Goal: Task Accomplishment & Management: Use online tool/utility

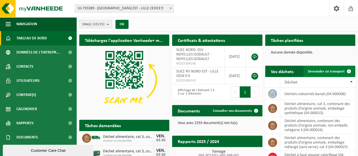
click at [326, 66] on link "Demander un transport" at bounding box center [329, 71] width 51 height 11
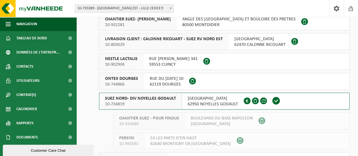
scroll to position [142, 0]
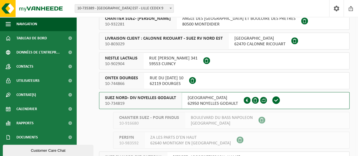
click at [147, 101] on span "10-734819" at bounding box center [140, 104] width 71 height 6
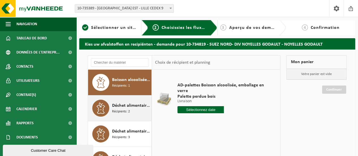
click at [129, 107] on span "Déchet alimentaire, cat 3, contenant des produits d'origine animale, emballage …" at bounding box center [131, 105] width 38 height 7
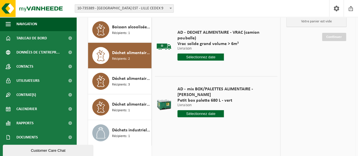
scroll to position [57, 0]
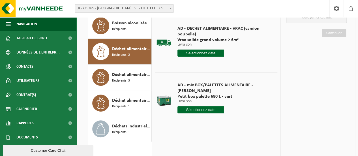
click at [198, 106] on input "text" at bounding box center [201, 109] width 46 height 7
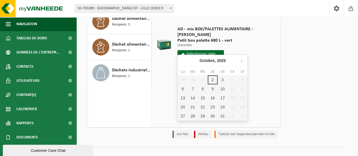
scroll to position [113, 0]
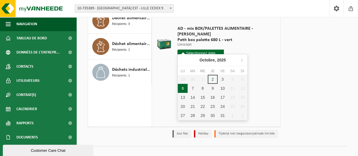
click at [182, 90] on div "6" at bounding box center [183, 88] width 10 height 9
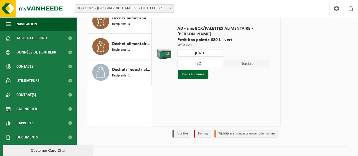
type input "à partir de 2025-10-06"
drag, startPoint x: 204, startPoint y: 59, endPoint x: 189, endPoint y: 59, distance: 15.3
click at [189, 60] on input "22" at bounding box center [201, 63] width 46 height 7
type input "1"
click at [200, 70] on button "Dans le panier" at bounding box center [193, 74] width 30 height 9
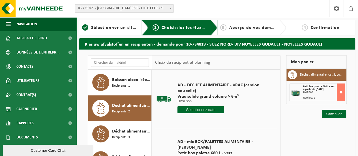
scroll to position [0, 0]
click at [336, 114] on link "Continuer" at bounding box center [334, 114] width 24 height 8
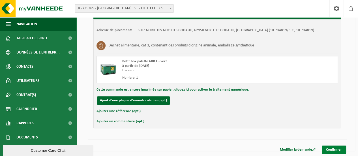
click at [335, 146] on link "Confirmer" at bounding box center [334, 150] width 24 height 8
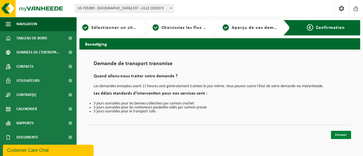
click at [344, 134] on link "Fermer" at bounding box center [341, 135] width 20 height 8
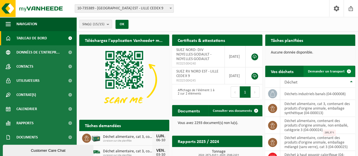
click at [333, 75] on link "Demander un transport" at bounding box center [329, 71] width 51 height 11
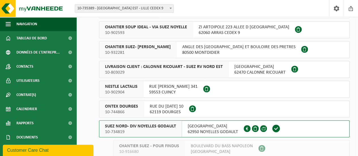
scroll to position [142, 0]
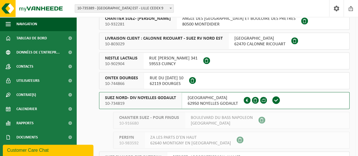
click at [154, 103] on span "10-734819" at bounding box center [140, 104] width 71 height 6
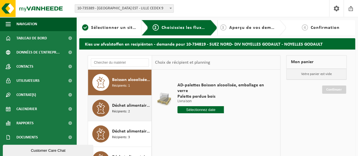
click at [117, 102] on span "Déchet alimentaire, cat 3, contenant des produits d'origine animale, emballage …" at bounding box center [131, 105] width 38 height 7
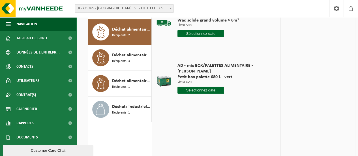
scroll to position [85, 0]
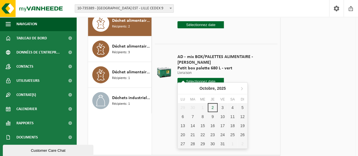
click at [197, 78] on input "text" at bounding box center [201, 81] width 46 height 7
click at [184, 116] on div "6" at bounding box center [183, 116] width 10 height 9
type input "à partir de 2025-10-06"
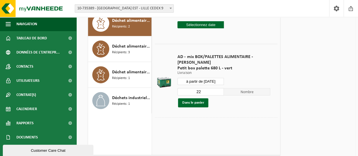
drag, startPoint x: 203, startPoint y: 86, endPoint x: 192, endPoint y: 89, distance: 11.8
click at [192, 89] on input "22" at bounding box center [201, 91] width 46 height 7
type input "1"
click at [204, 98] on button "Dans le panier" at bounding box center [193, 102] width 30 height 9
click at [332, 29] on link "Continuer" at bounding box center [334, 29] width 24 height 8
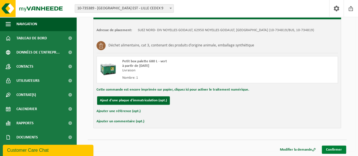
click at [331, 148] on link "Confirmer" at bounding box center [334, 150] width 24 height 8
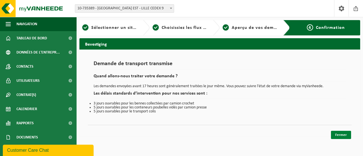
click at [334, 134] on link "Fermer" at bounding box center [341, 135] width 20 height 8
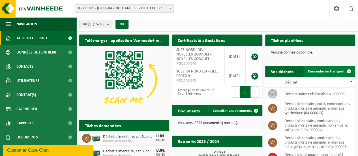
click at [339, 70] on span "Demander un transport" at bounding box center [326, 72] width 37 height 4
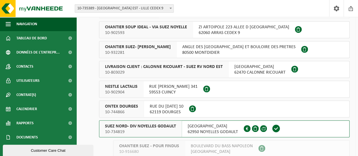
scroll to position [142, 0]
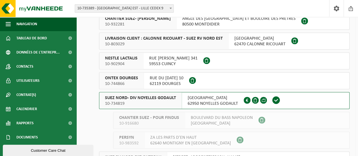
click at [177, 97] on div "SUEZ NORD- DIV NOYELLES GODAULT 10-734819" at bounding box center [140, 100] width 83 height 16
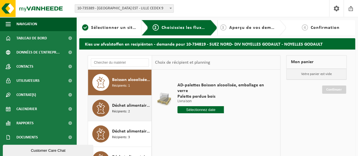
click at [128, 108] on span "Déchet alimentaire, cat 3, contenant des produits d'origine animale, emballage …" at bounding box center [131, 105] width 38 height 7
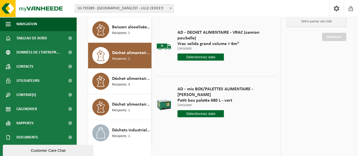
scroll to position [57, 0]
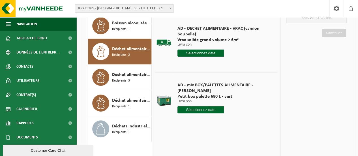
drag, startPoint x: 197, startPoint y: 106, endPoint x: 198, endPoint y: 111, distance: 5.1
click at [197, 106] on input "text" at bounding box center [201, 109] width 46 height 7
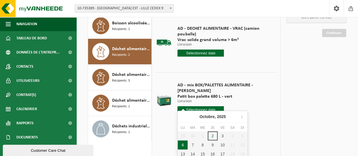
click at [177, 145] on div "AD - DECHET ALIMENTAIRE - VRAC (camion poubelle) Vrac solide grand volume > 6m³…" at bounding box center [216, 98] width 128 height 170
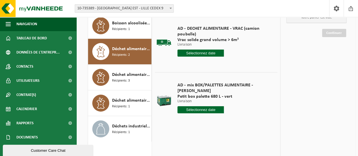
click at [193, 106] on input "text" at bounding box center [201, 109] width 46 height 7
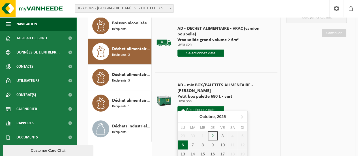
click at [183, 144] on div "6" at bounding box center [183, 144] width 10 height 9
type input "à partir de 2025-10-06"
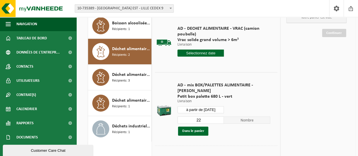
drag, startPoint x: 204, startPoint y: 117, endPoint x: 189, endPoint y: 116, distance: 15.1
click at [189, 119] on div "22 Nombre Dans le panier" at bounding box center [224, 126] width 93 height 20
type input "1"
click at [191, 127] on button "Dans le panier" at bounding box center [193, 131] width 30 height 9
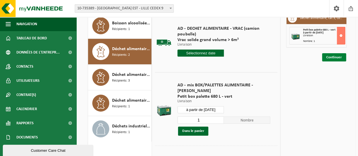
click at [342, 59] on link "Continuer" at bounding box center [334, 57] width 24 height 8
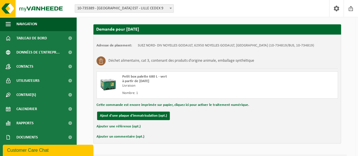
scroll to position [108, 0]
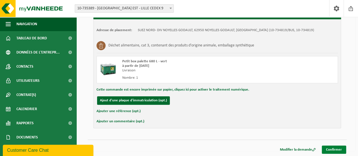
click at [342, 151] on link "Confirmer" at bounding box center [334, 150] width 24 height 8
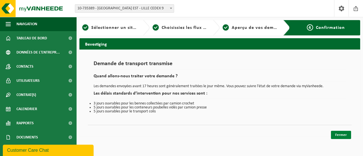
click at [340, 135] on link "Fermer" at bounding box center [341, 135] width 20 height 8
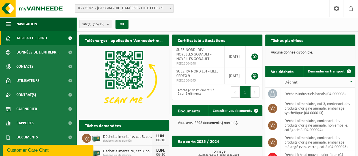
drag, startPoint x: 336, startPoint y: 74, endPoint x: 332, endPoint y: 78, distance: 5.0
click at [336, 74] on link "Demander un transport" at bounding box center [329, 71] width 51 height 11
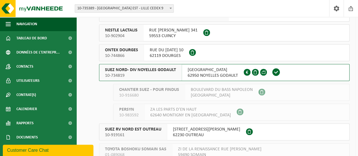
scroll to position [170, 0]
click at [159, 69] on span "SUEZ NORD- DIV NOYELLES GODAULT" at bounding box center [140, 70] width 71 height 6
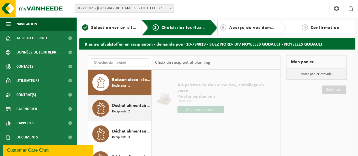
click at [122, 106] on span "Déchet alimentaire, cat 3, contenant des produits d'origine animale, emballage …" at bounding box center [131, 105] width 38 height 7
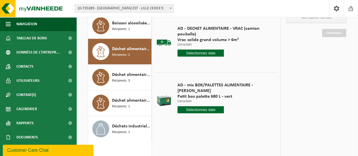
click at [196, 106] on input "text" at bounding box center [201, 109] width 46 height 7
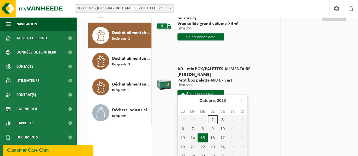
scroll to position [85, 0]
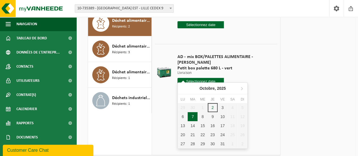
click at [190, 116] on div "7" at bounding box center [193, 116] width 10 height 9
type input "à partir de [DATE]"
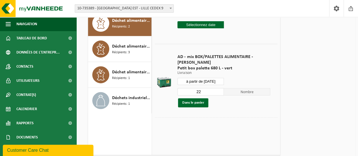
drag, startPoint x: 197, startPoint y: 88, endPoint x: 191, endPoint y: 86, distance: 6.5
click at [191, 88] on input "22" at bounding box center [201, 91] width 46 height 7
type input "1"
click at [202, 98] on button "Dans le panier" at bounding box center [193, 102] width 30 height 9
click at [329, 29] on link "Continuer" at bounding box center [334, 29] width 24 height 8
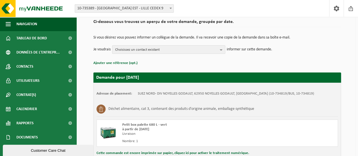
scroll to position [108, 0]
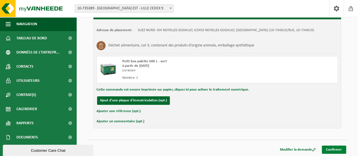
click at [331, 148] on link "Confirmer" at bounding box center [334, 150] width 24 height 8
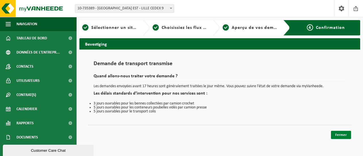
click at [340, 134] on link "Fermer" at bounding box center [341, 135] width 20 height 8
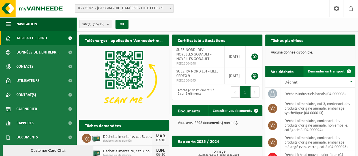
click at [318, 67] on link "Demander un transport" at bounding box center [329, 71] width 51 height 11
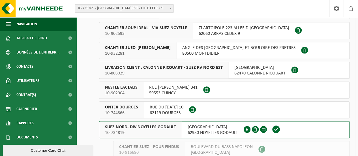
scroll to position [113, 0]
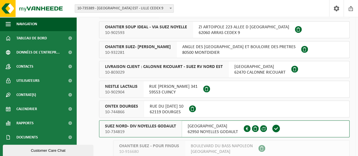
click at [145, 133] on span "10-734819" at bounding box center [140, 132] width 71 height 6
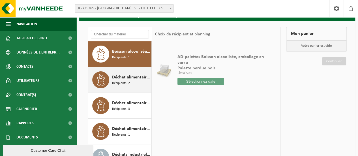
click at [139, 88] on div "Déchet alimentaire, cat 3, contenant des produits d'origine animale, emballage …" at bounding box center [120, 79] width 64 height 25
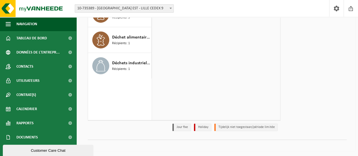
scroll to position [63, 0]
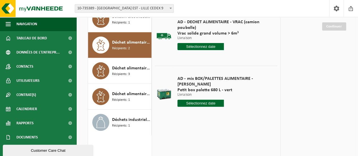
click at [196, 100] on input "text" at bounding box center [201, 103] width 46 height 7
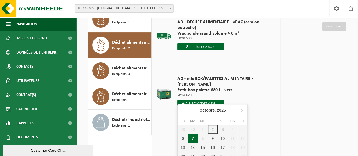
click at [193, 137] on div "7" at bounding box center [193, 138] width 10 height 9
type input "à partir de 2025-10-07"
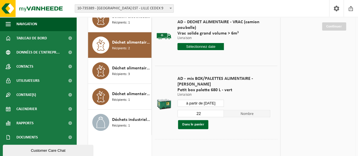
drag, startPoint x: 197, startPoint y: 108, endPoint x: 190, endPoint y: 108, distance: 6.5
click at [196, 110] on input "22" at bounding box center [201, 113] width 46 height 7
click at [210, 110] on input "22" at bounding box center [201, 113] width 46 height 7
drag, startPoint x: 206, startPoint y: 110, endPoint x: 191, endPoint y: 109, distance: 15.1
click at [191, 110] on input "22" at bounding box center [201, 113] width 46 height 7
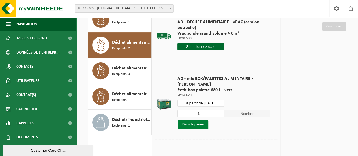
type input "1"
click at [188, 120] on button "Dans le panier" at bounding box center [193, 124] width 30 height 9
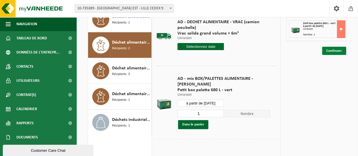
click at [330, 48] on link "Continuer" at bounding box center [334, 51] width 24 height 8
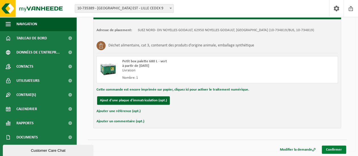
click at [337, 148] on link "Confirmer" at bounding box center [334, 150] width 24 height 8
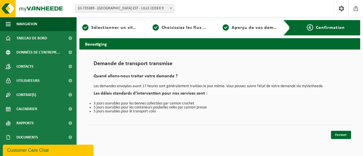
drag, startPoint x: 335, startPoint y: 132, endPoint x: 332, endPoint y: 123, distance: 10.2
click at [335, 132] on link "Fermer" at bounding box center [341, 135] width 20 height 8
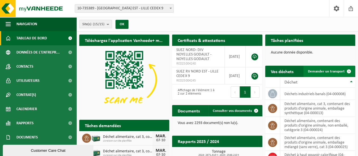
click at [334, 72] on span "Demander un transport" at bounding box center [326, 72] width 37 height 4
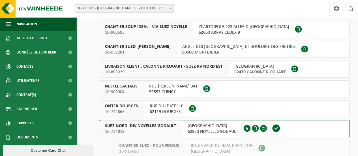
scroll to position [142, 0]
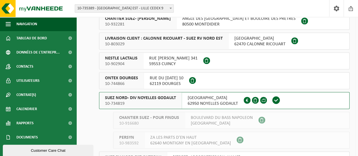
click at [153, 100] on span "SUEZ NORD- DIV NOYELLES GODAULT" at bounding box center [140, 98] width 71 height 6
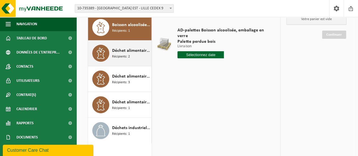
scroll to position [57, 0]
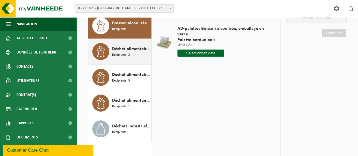
click at [127, 56] on span "Récipients: 2" at bounding box center [121, 54] width 18 height 5
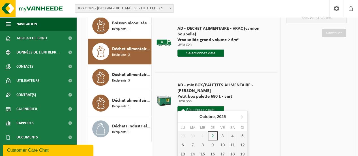
click at [196, 106] on input "text" at bounding box center [201, 109] width 46 height 7
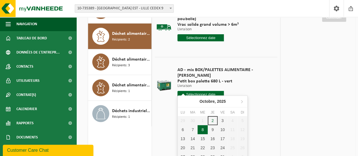
scroll to position [85, 0]
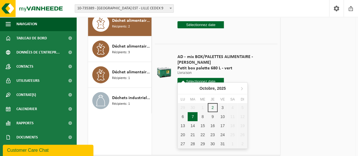
drag, startPoint x: 196, startPoint y: 117, endPoint x: 190, endPoint y: 114, distance: 6.7
click at [196, 117] on div "7" at bounding box center [193, 116] width 10 height 9
type input "à partir de [DATE]"
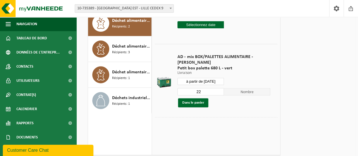
drag, startPoint x: 202, startPoint y: 88, endPoint x: 187, endPoint y: 88, distance: 15.3
click at [187, 88] on input "22" at bounding box center [201, 91] width 46 height 7
type input "1"
click at [194, 98] on button "Dans le panier" at bounding box center [193, 102] width 30 height 9
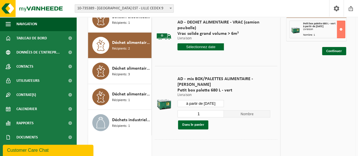
scroll to position [28, 0]
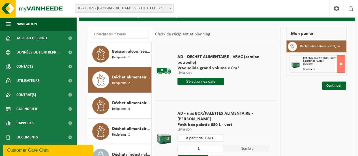
click at [204, 80] on input "text" at bounding box center [201, 81] width 46 height 7
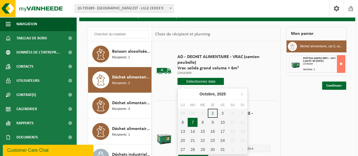
click at [195, 121] on div "7" at bounding box center [193, 122] width 10 height 9
type input "à partir de 2025-10-07"
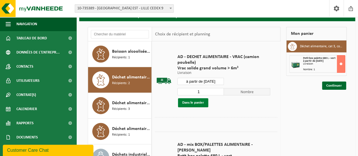
click at [198, 103] on button "Dans le panier" at bounding box center [193, 102] width 30 height 9
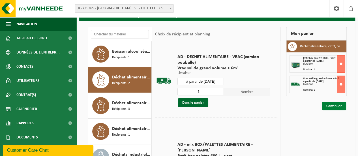
click at [328, 107] on link "Continuer" at bounding box center [334, 106] width 24 height 8
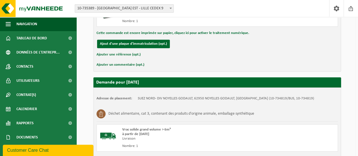
scroll to position [232, 0]
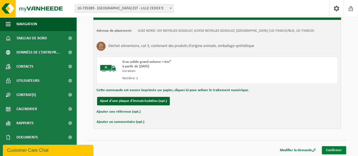
click at [341, 151] on link "Confirmer" at bounding box center [334, 150] width 24 height 8
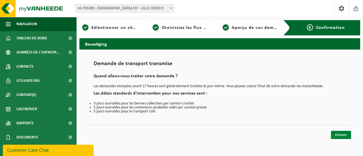
click at [342, 133] on link "Fermer" at bounding box center [341, 135] width 20 height 8
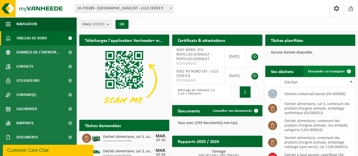
click at [326, 68] on link "Demander un transport" at bounding box center [329, 71] width 51 height 11
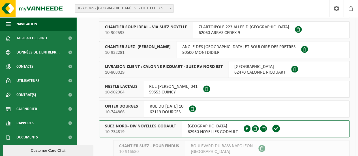
click at [155, 130] on span "10-734819" at bounding box center [140, 132] width 71 height 6
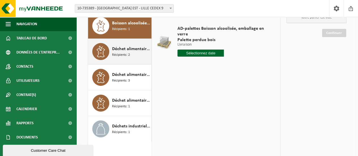
click at [121, 52] on span "Déchet alimentaire, cat 3, contenant des produits d'origine animale, emballage …" at bounding box center [131, 49] width 38 height 7
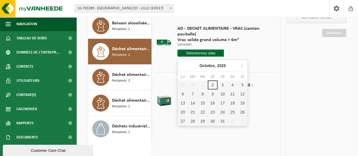
click at [205, 53] on input "text" at bounding box center [201, 53] width 46 height 7
click at [194, 94] on div "7" at bounding box center [193, 93] width 10 height 9
type input "à partir de 2025-10-07"
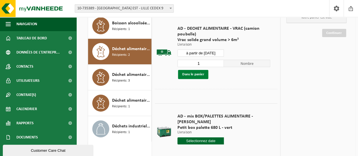
click at [204, 73] on button "Dans le panier" at bounding box center [193, 74] width 30 height 9
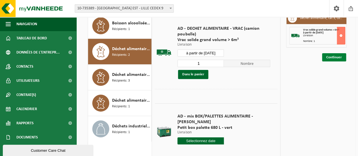
click at [331, 57] on link "Continuer" at bounding box center [334, 57] width 24 height 8
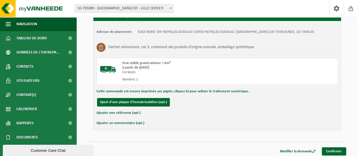
scroll to position [108, 0]
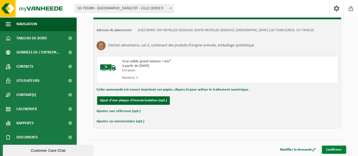
click at [330, 146] on link "Confirmer" at bounding box center [334, 150] width 24 height 8
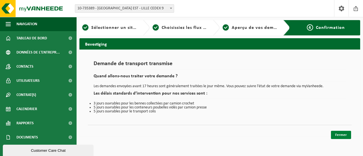
click at [337, 132] on link "Fermer" at bounding box center [341, 135] width 20 height 8
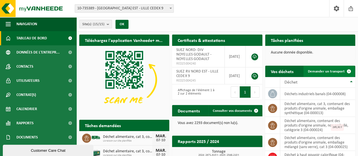
click at [318, 74] on link "Demander un transport" at bounding box center [329, 71] width 51 height 11
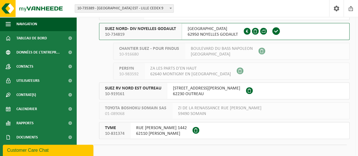
scroll to position [216, 0]
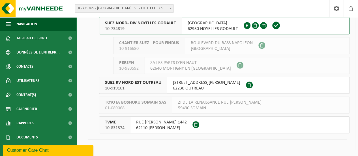
click at [97, 51] on ul "SUEZ NORD- DIV NOYELLES GODAULT 10-734819 [GEOGRAPHIC_DATA] NOYELLES GODAULT FR…" at bounding box center [220, 45] width 259 height 57
